Goal: Task Accomplishment & Management: Use online tool/utility

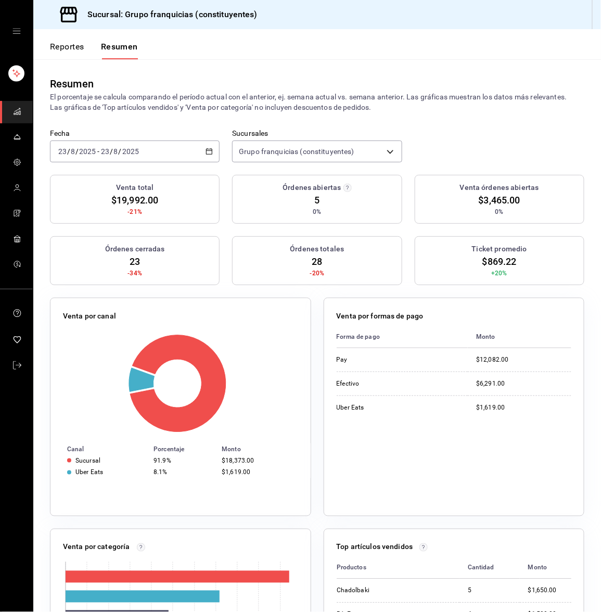
click at [71, 152] on input "8" at bounding box center [72, 151] width 5 height 8
click at [70, 184] on span "Hoy" at bounding box center [99, 183] width 81 height 11
click at [105, 144] on div "[DATE] [DATE] - [DATE] [DATE]" at bounding box center [135, 152] width 170 height 22
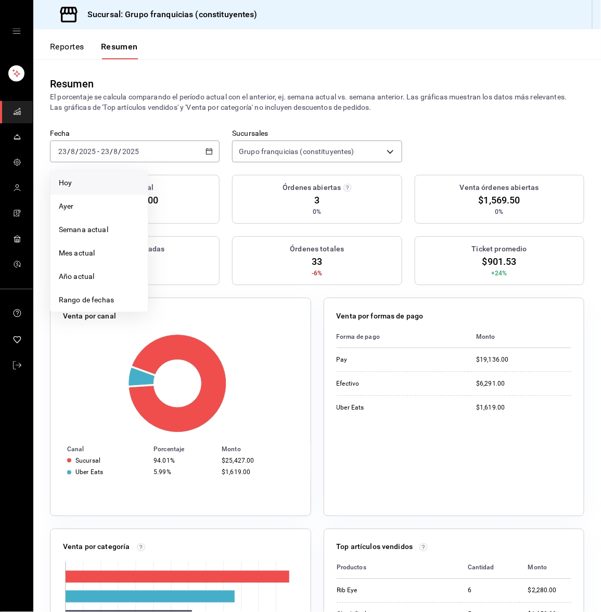
click at [103, 173] on li "Hoy" at bounding box center [99, 182] width 97 height 23
click at [82, 42] on button "Reportes" at bounding box center [67, 51] width 34 height 18
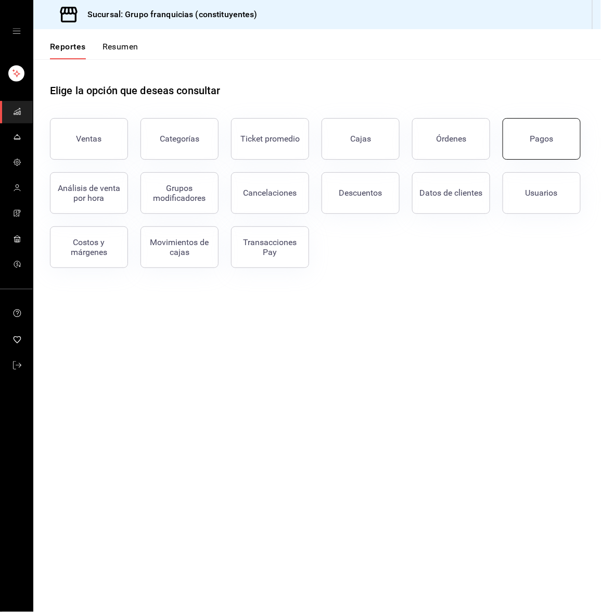
click at [549, 146] on button "Pagos" at bounding box center [542, 139] width 78 height 42
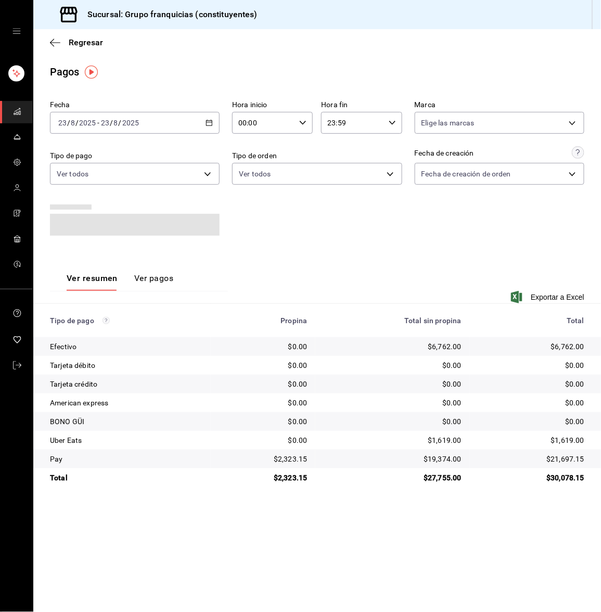
click at [152, 126] on div "[DATE] [DATE] - [DATE] [DATE]" at bounding box center [135, 123] width 170 height 22
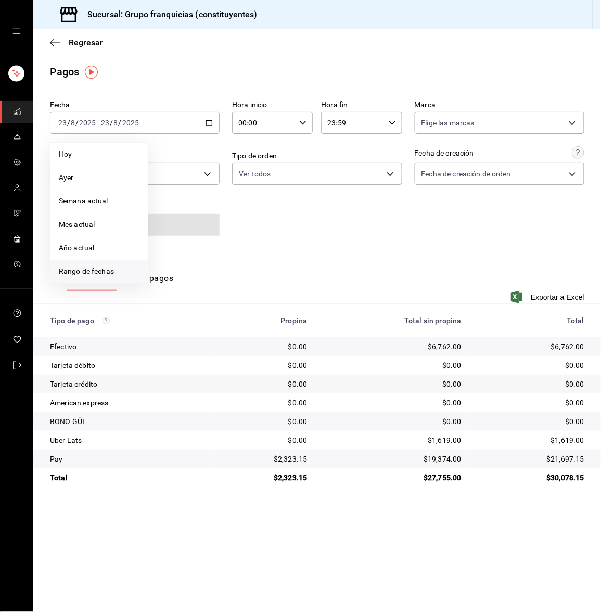
click at [111, 269] on span "Rango de fechas" at bounding box center [99, 271] width 81 height 11
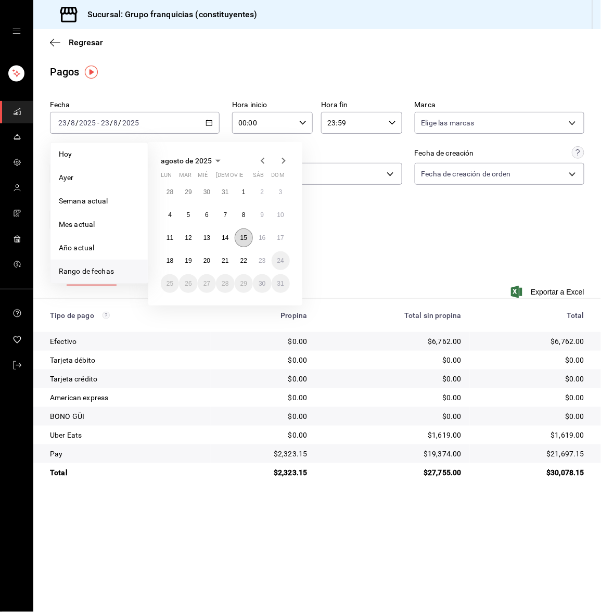
click at [246, 234] on abbr "15" at bounding box center [244, 237] width 7 height 7
click at [223, 263] on abbr "21" at bounding box center [225, 260] width 7 height 7
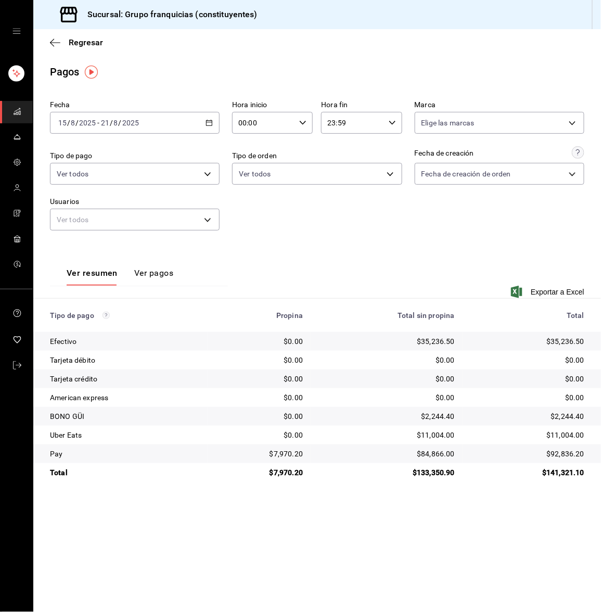
click at [14, 116] on span "mailbox folders" at bounding box center [17, 112] width 8 height 14
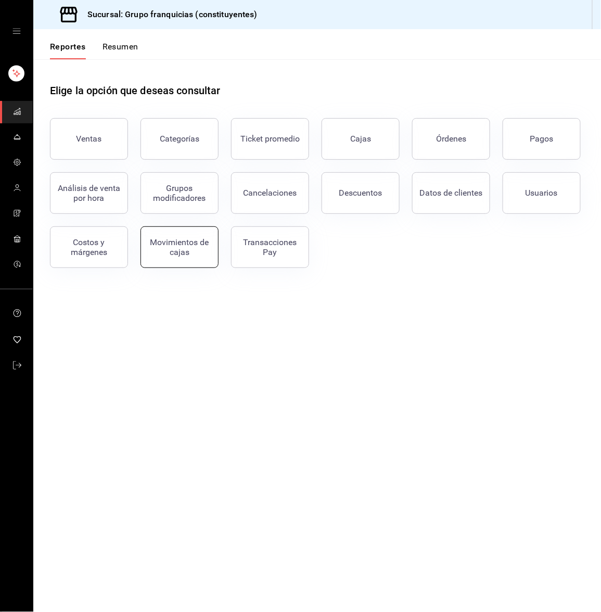
click at [180, 243] on div "Movimientos de cajas" at bounding box center [179, 247] width 65 height 20
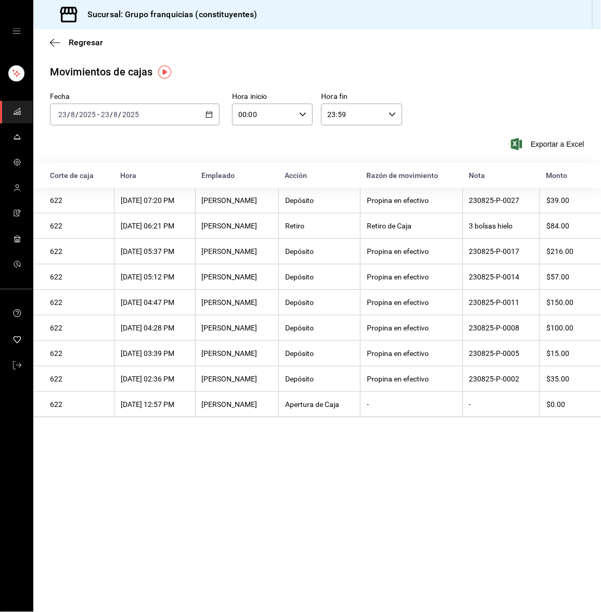
click at [105, 114] on input "23" at bounding box center [104, 114] width 9 height 8
click at [118, 261] on span "Rango de fechas" at bounding box center [99, 263] width 81 height 11
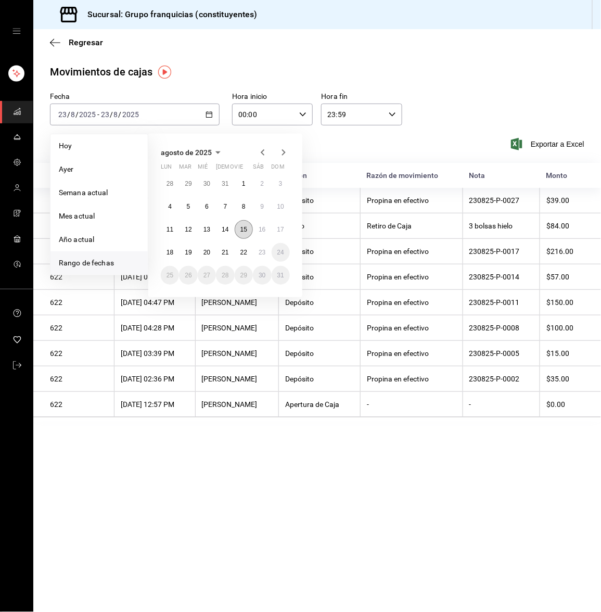
click at [243, 229] on abbr "15" at bounding box center [244, 229] width 7 height 7
click at [224, 252] on abbr "21" at bounding box center [225, 252] width 7 height 7
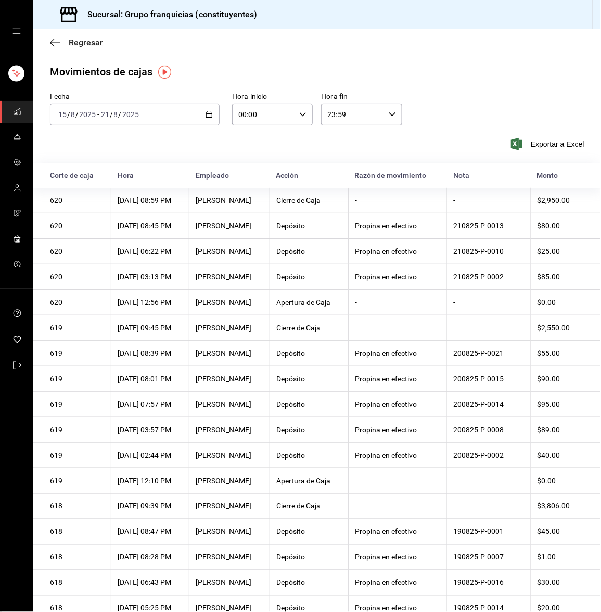
click at [53, 41] on icon "button" at bounding box center [55, 42] width 10 height 9
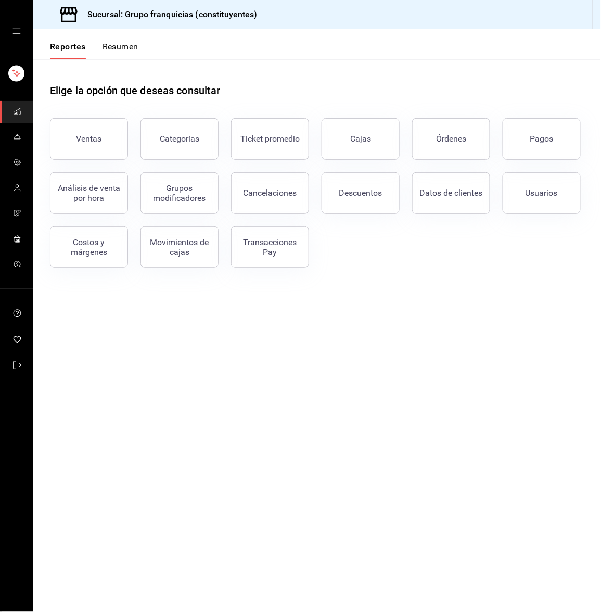
click at [22, 111] on link "mailbox folders" at bounding box center [16, 112] width 33 height 22
click at [450, 144] on button "Órdenes" at bounding box center [451, 139] width 78 height 42
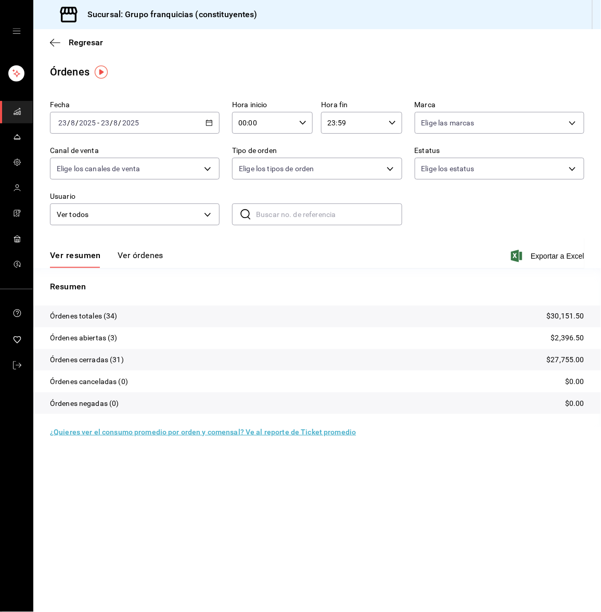
click at [129, 128] on div "[DATE] [DATE] - [DATE] [DATE]" at bounding box center [135, 123] width 170 height 22
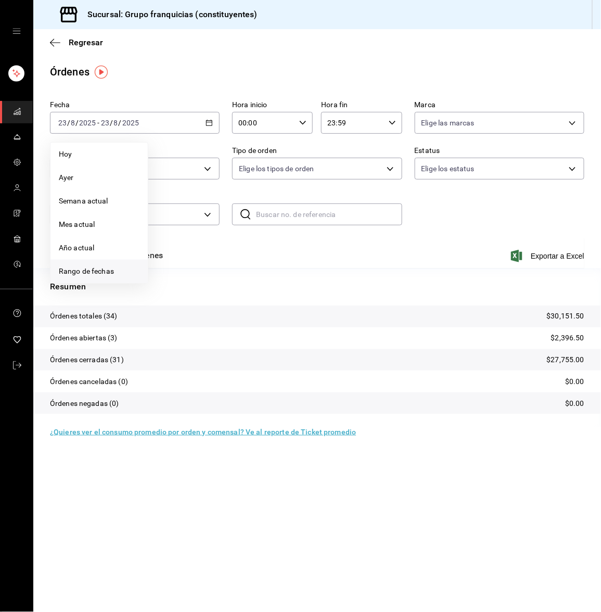
click at [82, 267] on span "Rango de fechas" at bounding box center [99, 271] width 81 height 11
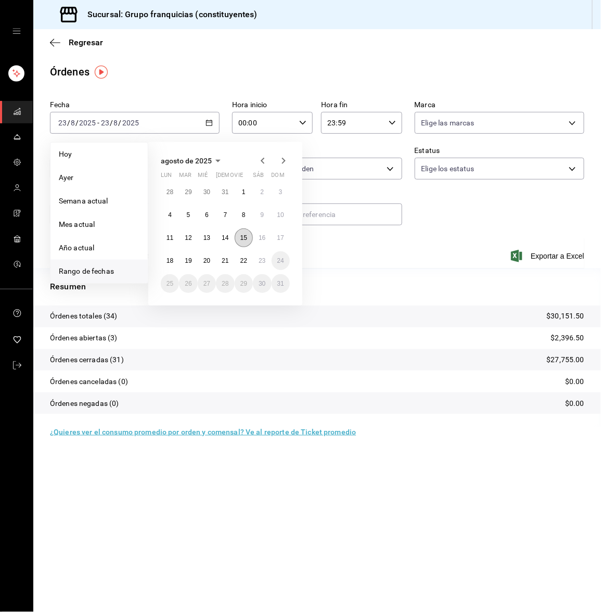
click at [247, 239] on button "15" at bounding box center [244, 238] width 18 height 19
click at [220, 263] on button "21" at bounding box center [225, 260] width 18 height 19
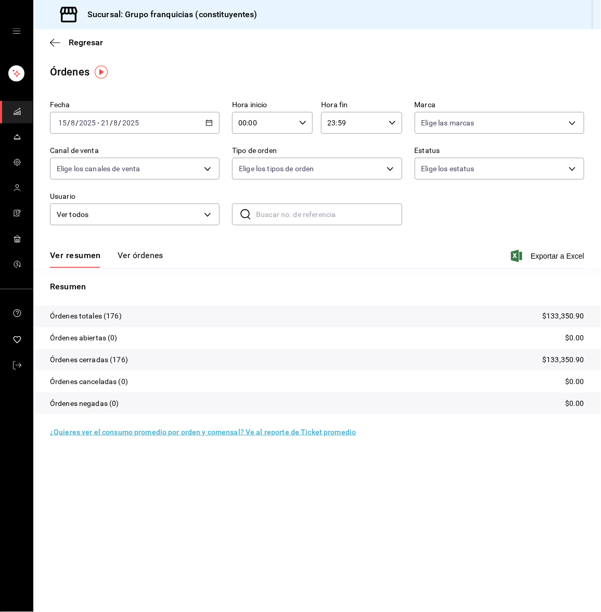
click at [153, 257] on button "Ver órdenes" at bounding box center [141, 259] width 46 height 18
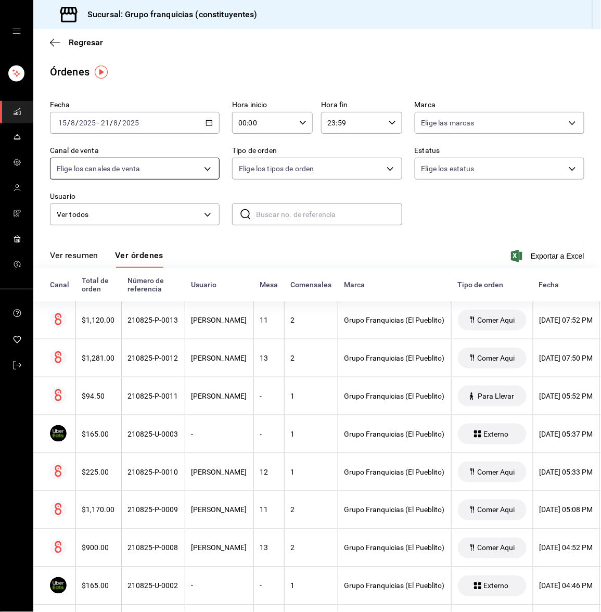
click at [184, 165] on body "Sucursal: Grupo franquicias (constituyentes) Regresar Órdenes Fecha [DATE] [DAT…" at bounding box center [300, 306] width 601 height 612
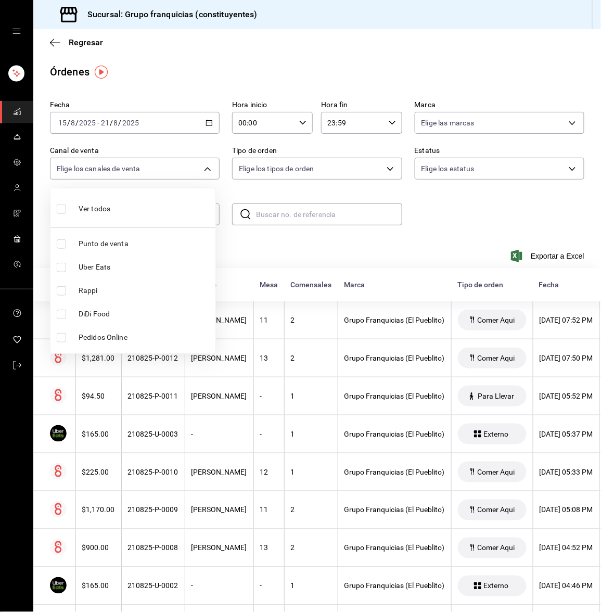
click at [92, 242] on span "Punto de venta" at bounding box center [145, 243] width 133 height 11
type input "PARROT"
checkbox input "true"
click at [266, 245] on div at bounding box center [300, 306] width 601 height 612
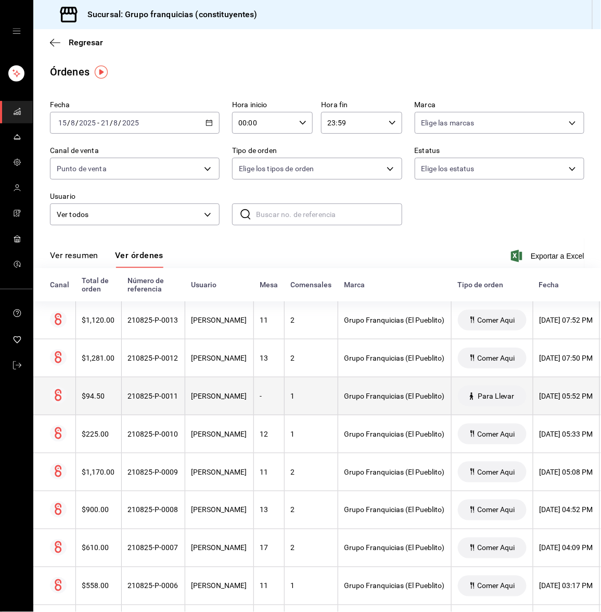
click at [221, 394] on div "[PERSON_NAME]" at bounding box center [220, 396] width 56 height 8
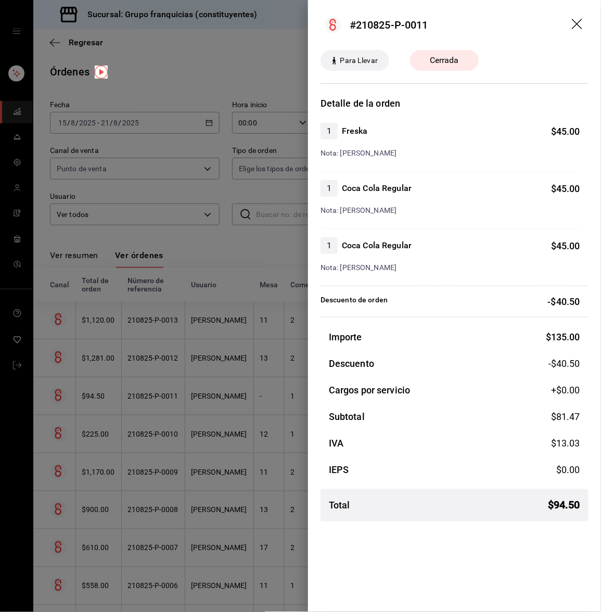
click at [248, 248] on div at bounding box center [300, 306] width 601 height 612
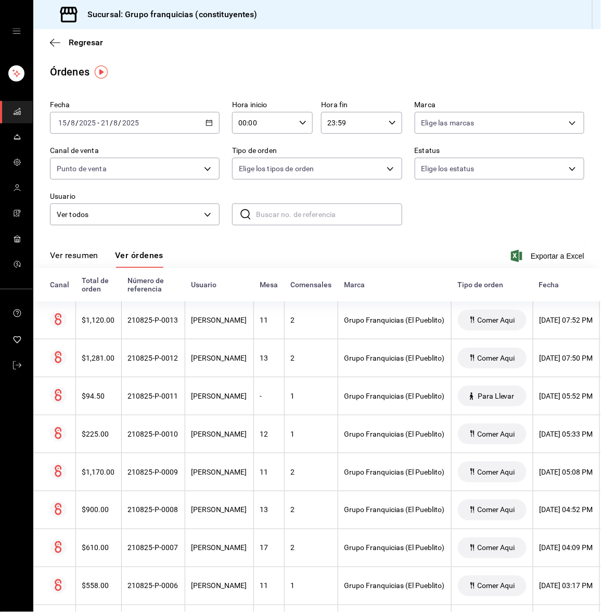
click at [18, 109] on icon "mailbox folders" at bounding box center [17, 110] width 6 height 3
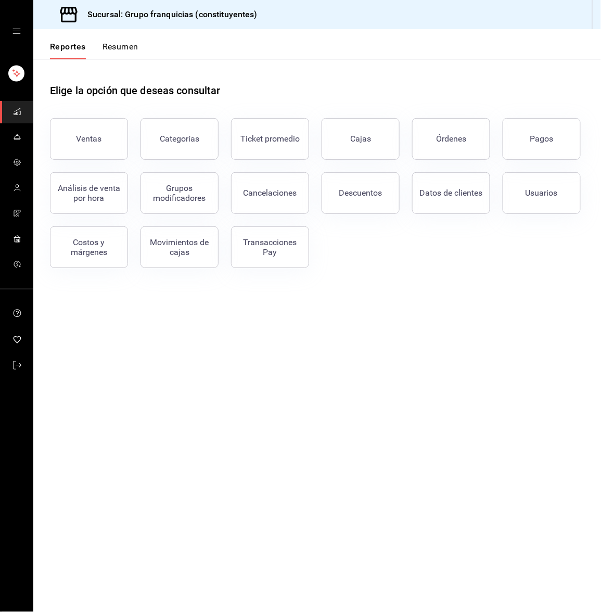
click at [121, 47] on button "Resumen" at bounding box center [121, 51] width 36 height 18
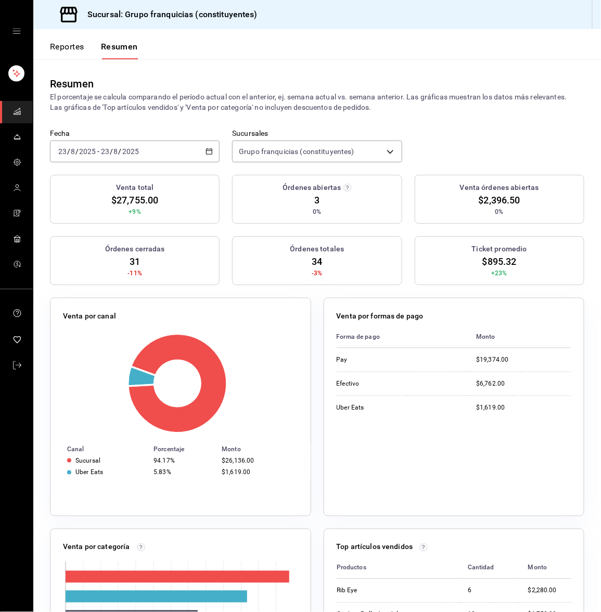
click at [140, 148] on div "[DATE] [DATE] - [DATE] [DATE]" at bounding box center [135, 152] width 170 height 22
click at [125, 173] on li "Hoy" at bounding box center [99, 182] width 97 height 23
click at [140, 151] on div "[DATE] [DATE] - [DATE] [DATE]" at bounding box center [135, 152] width 170 height 22
click at [108, 173] on li "Hoy" at bounding box center [99, 182] width 97 height 23
click at [118, 156] on div "[DATE] [DATE] - [DATE] [DATE]" at bounding box center [135, 152] width 170 height 22
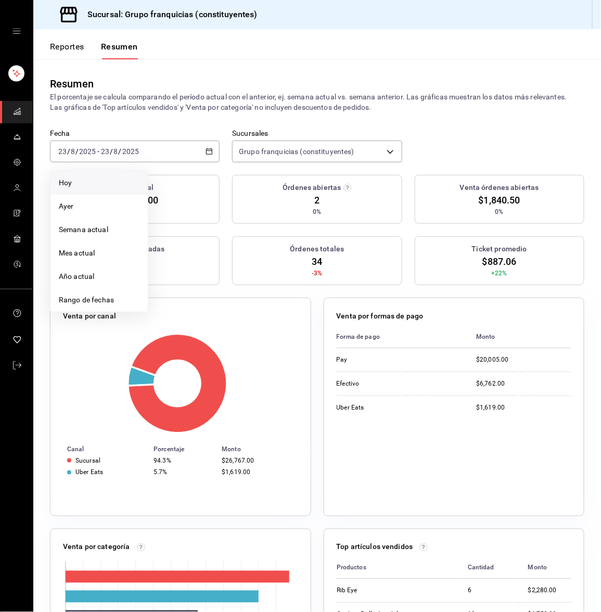
click at [81, 183] on span "Hoy" at bounding box center [99, 183] width 81 height 11
click at [154, 150] on div "[DATE] [DATE] - [DATE] [DATE]" at bounding box center [135, 152] width 170 height 22
click at [119, 178] on span "Hoy" at bounding box center [99, 183] width 81 height 11
